Goal: Navigation & Orientation: Find specific page/section

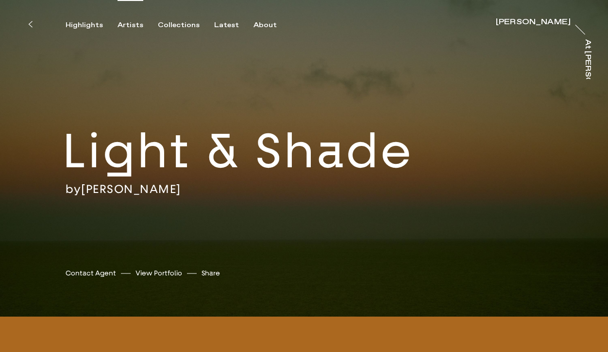
click at [126, 28] on div "Artists" at bounding box center [130, 25] width 26 height 9
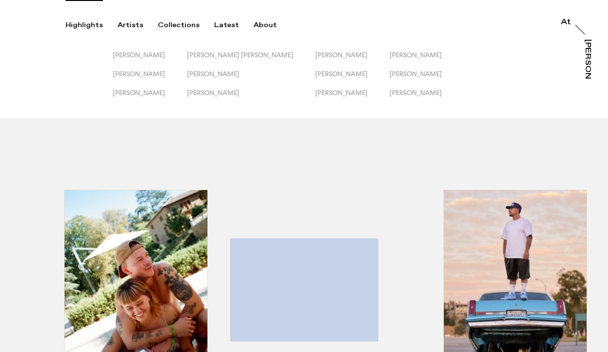
click at [86, 28] on div "Highlights" at bounding box center [84, 25] width 37 height 9
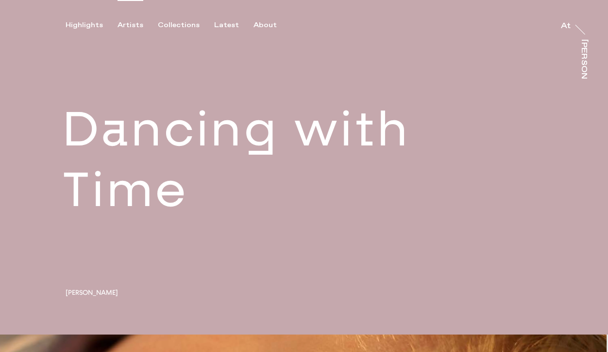
click at [122, 21] on div "Artists" at bounding box center [130, 25] width 26 height 9
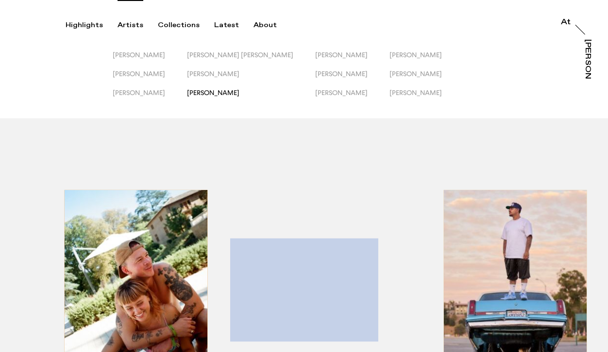
click at [217, 91] on span "[PERSON_NAME]" at bounding box center [213, 93] width 52 height 8
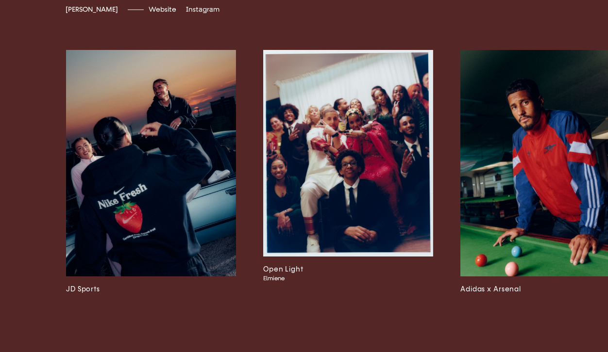
scroll to position [0, 782]
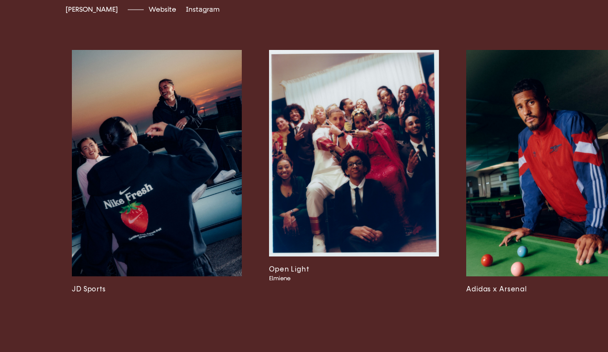
click at [187, 183] on img at bounding box center [157, 163] width 170 height 227
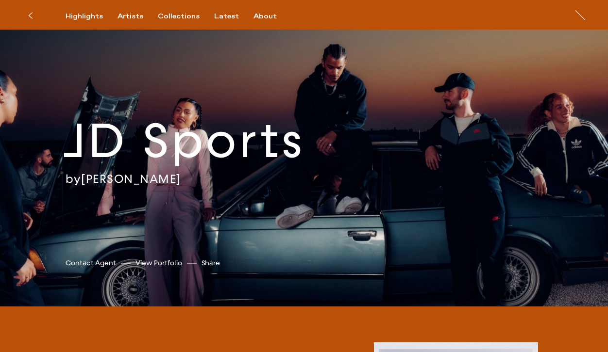
scroll to position [10, 0]
